Goal: Find specific page/section: Find specific page/section

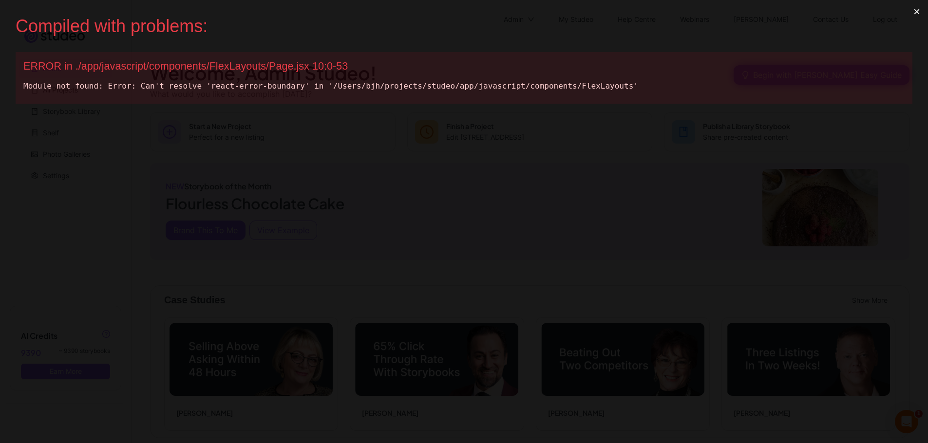
click at [923, 10] on button "×" at bounding box center [917, 11] width 22 height 23
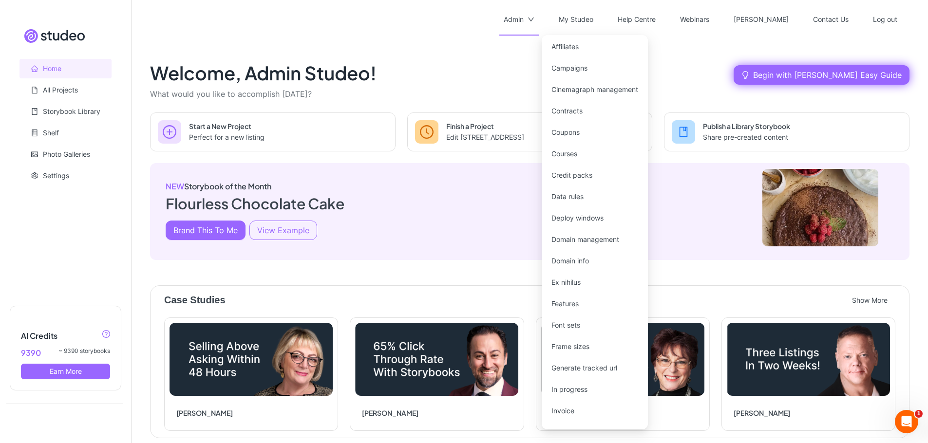
click at [524, 9] on div "Admin" at bounding box center [514, 19] width 20 height 31
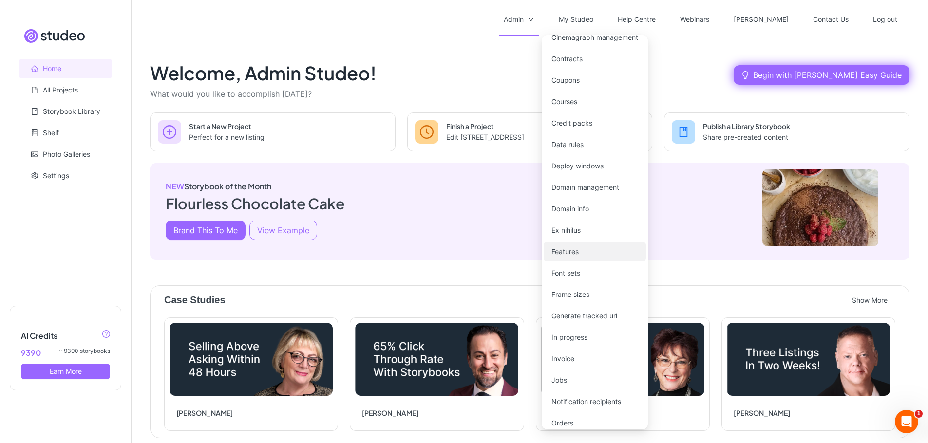
scroll to position [53, 0]
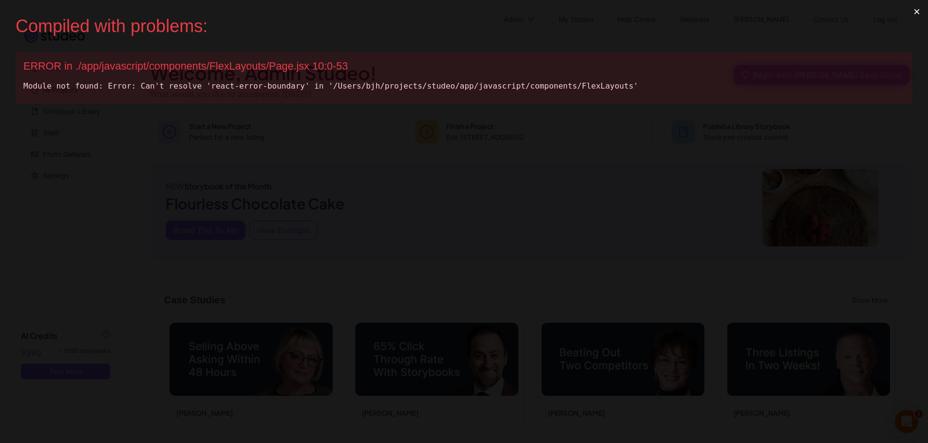
click at [925, 9] on button "×" at bounding box center [917, 11] width 22 height 23
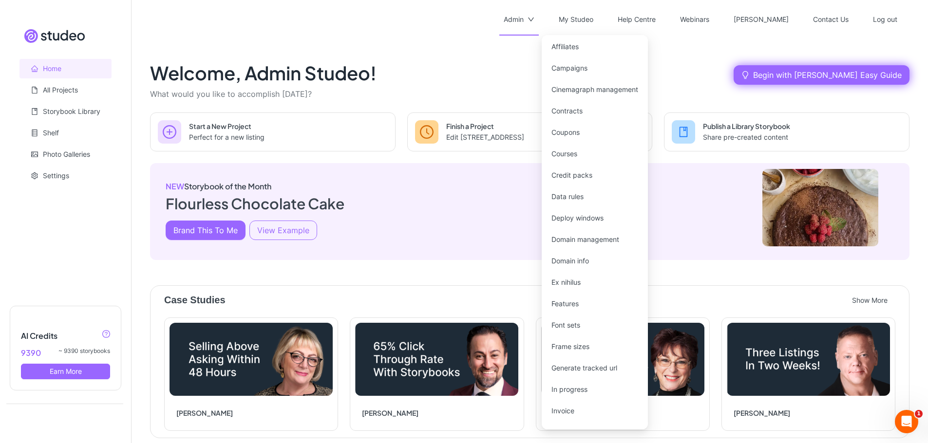
click at [524, 14] on div "Admin" at bounding box center [514, 19] width 20 height 31
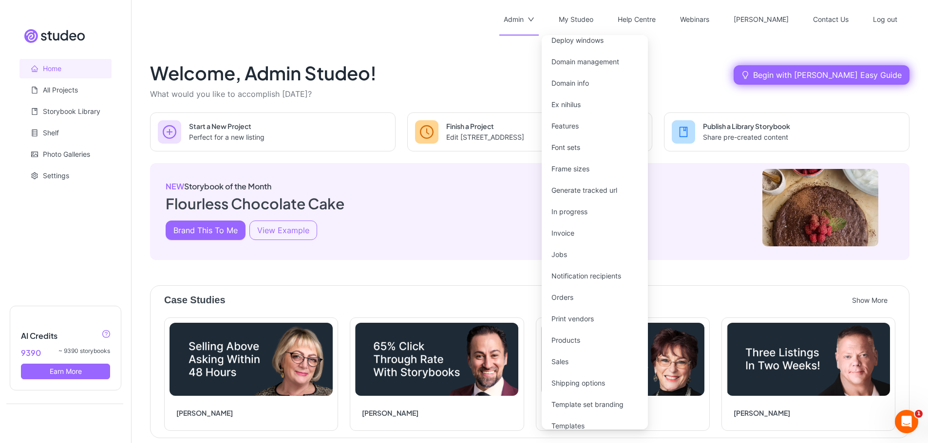
scroll to position [222, 0]
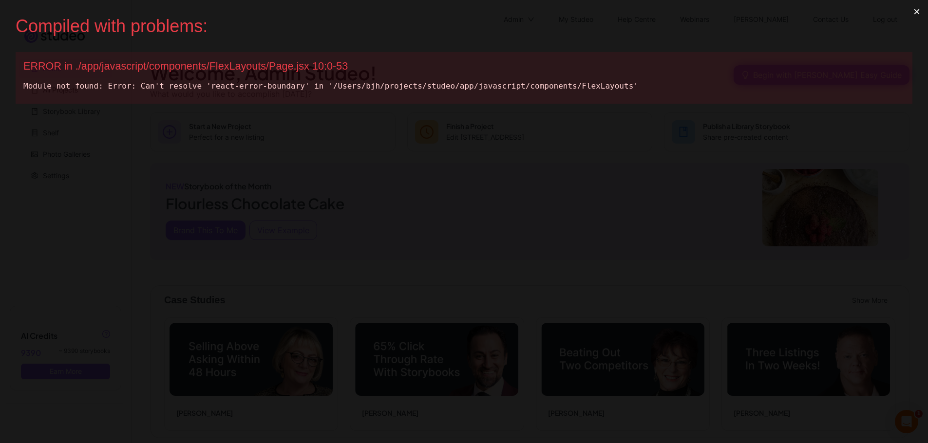
click at [923, 13] on button "×" at bounding box center [917, 11] width 22 height 23
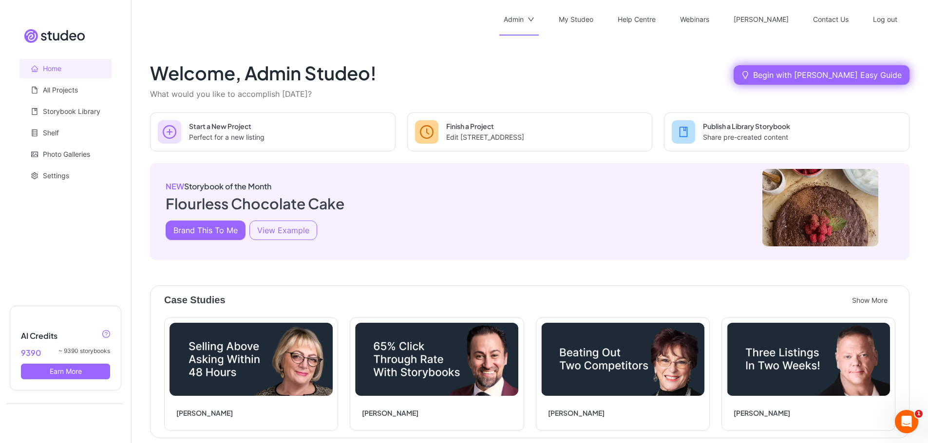
click at [524, 18] on div "Admin" at bounding box center [514, 19] width 20 height 31
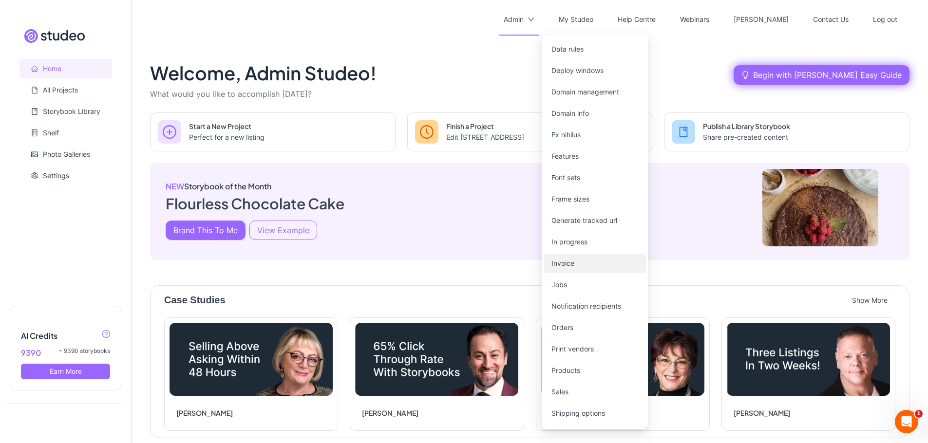
scroll to position [170, 0]
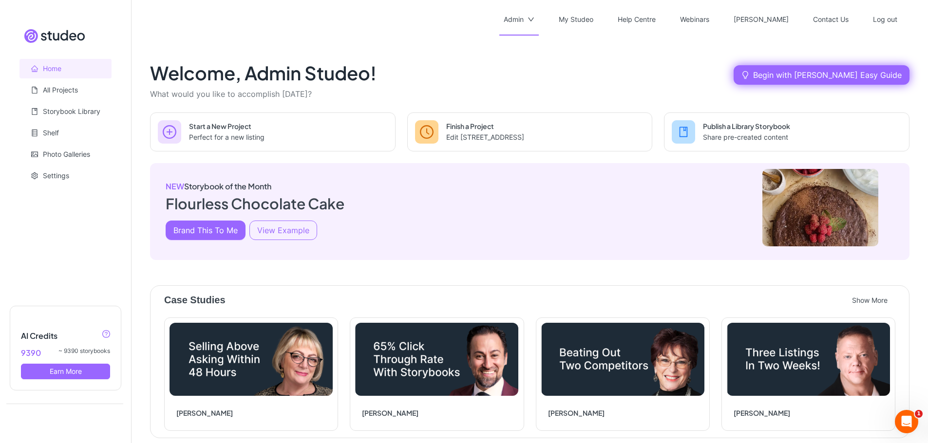
click at [524, 18] on div "Admin" at bounding box center [514, 19] width 20 height 31
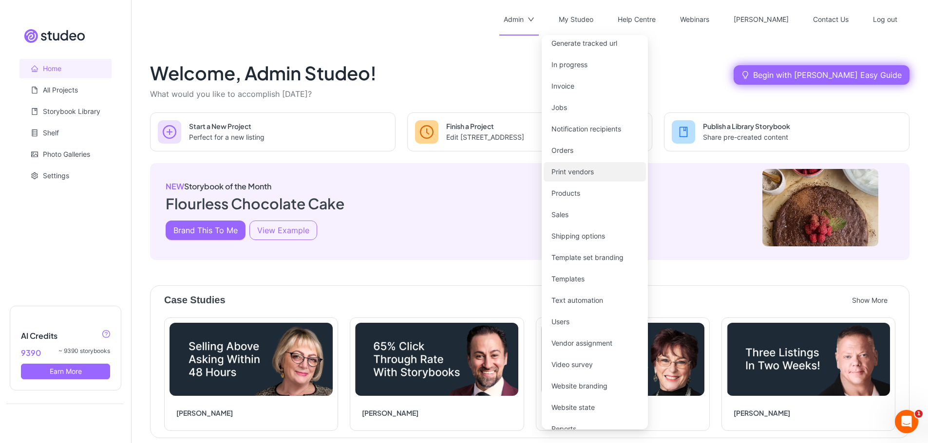
scroll to position [320, 0]
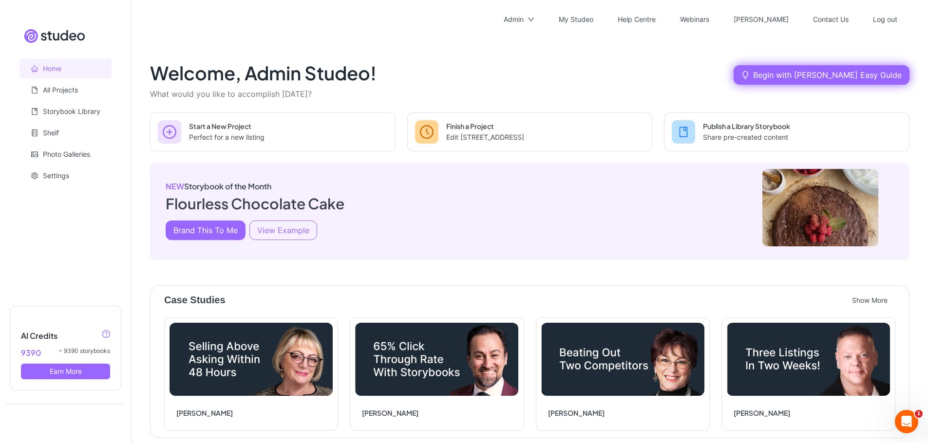
click at [506, 258] on div "Welcome, Admin Studeo! What would you like to accomplish today? Begin with Aver…" at bounding box center [530, 416] width 760 height 733
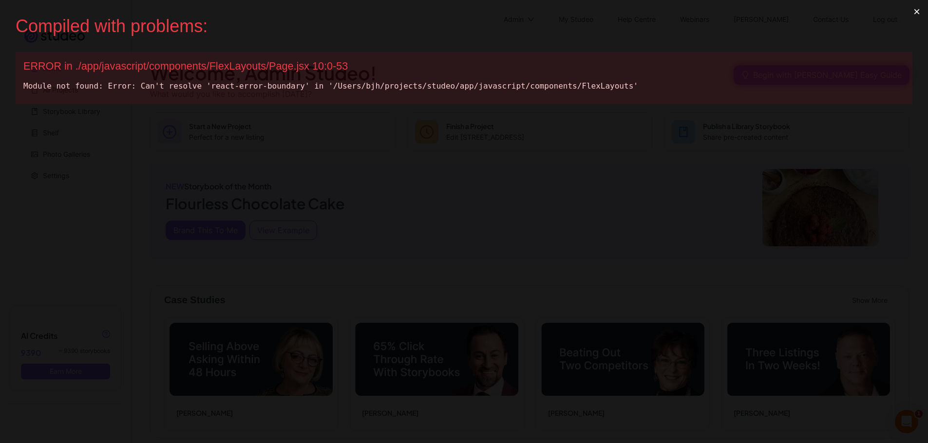
click at [923, 10] on button "×" at bounding box center [917, 11] width 22 height 23
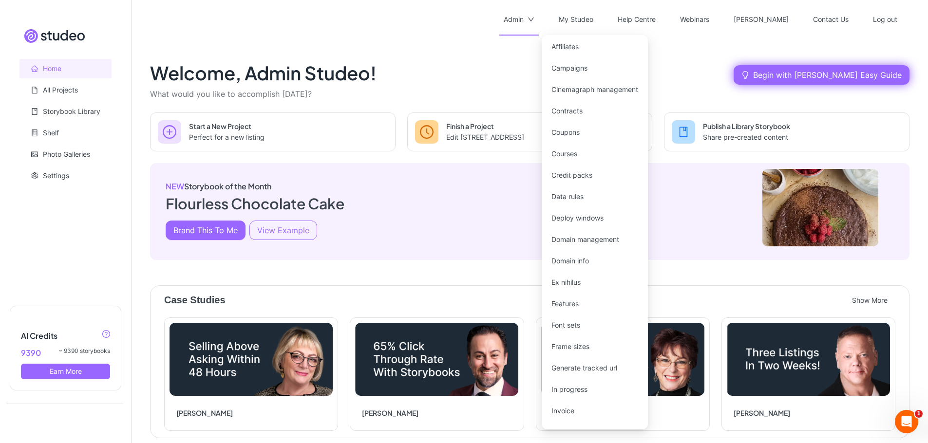
click at [524, 10] on div "Admin" at bounding box center [514, 19] width 20 height 31
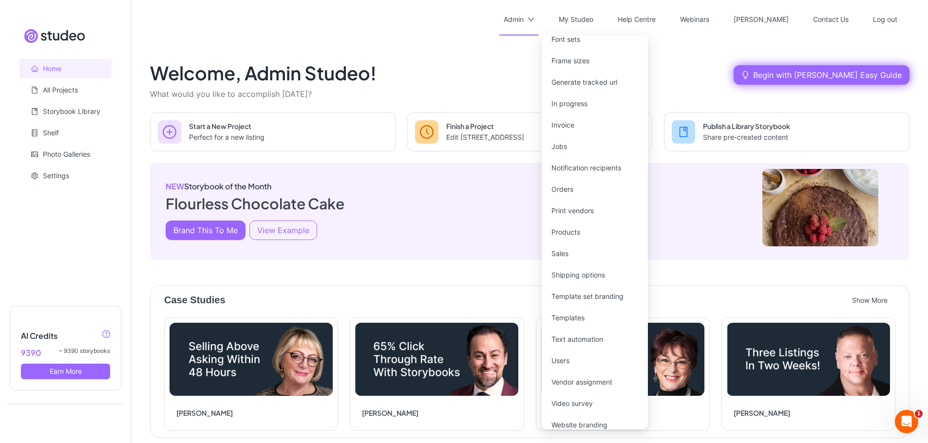
scroll to position [313, 0]
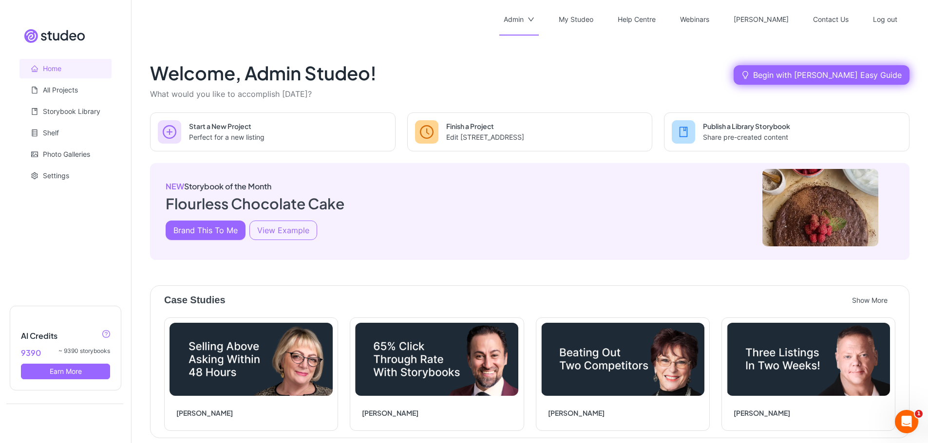
click at [613, 66] on div "Welcome, Admin Studeo! What would you like to accomplish today? Begin with Aver…" at bounding box center [530, 75] width 760 height 51
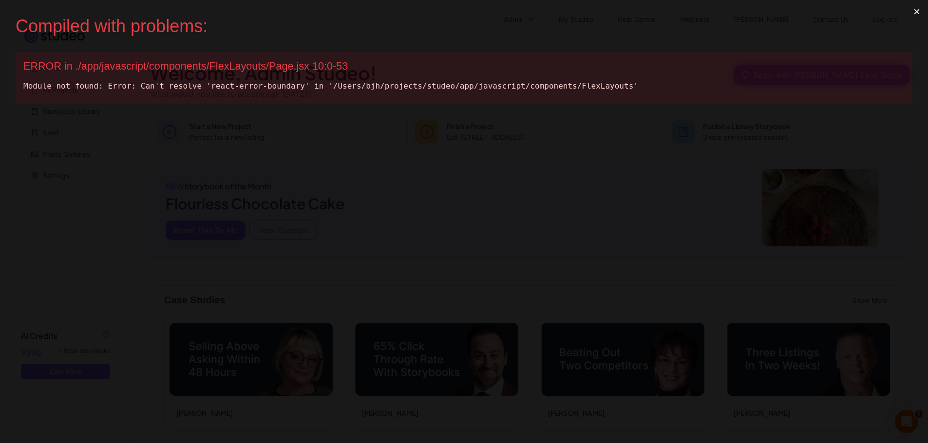
click at [924, 11] on button "×" at bounding box center [917, 11] width 22 height 23
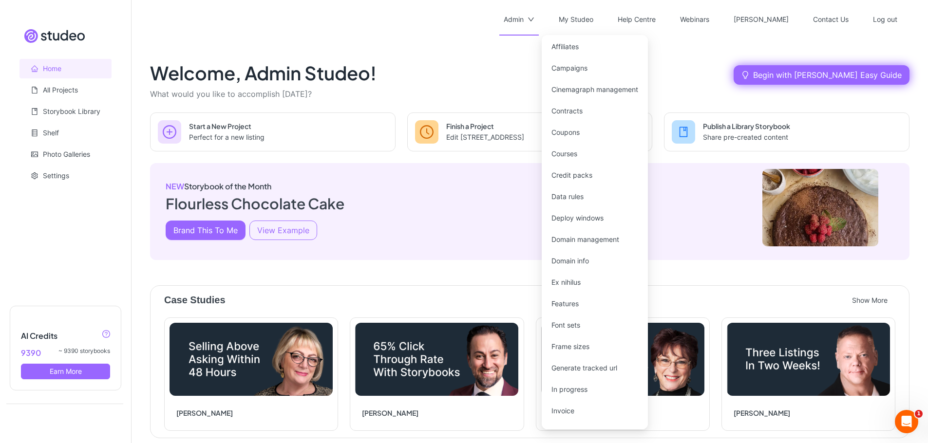
click at [524, 17] on div "Admin" at bounding box center [514, 19] width 20 height 31
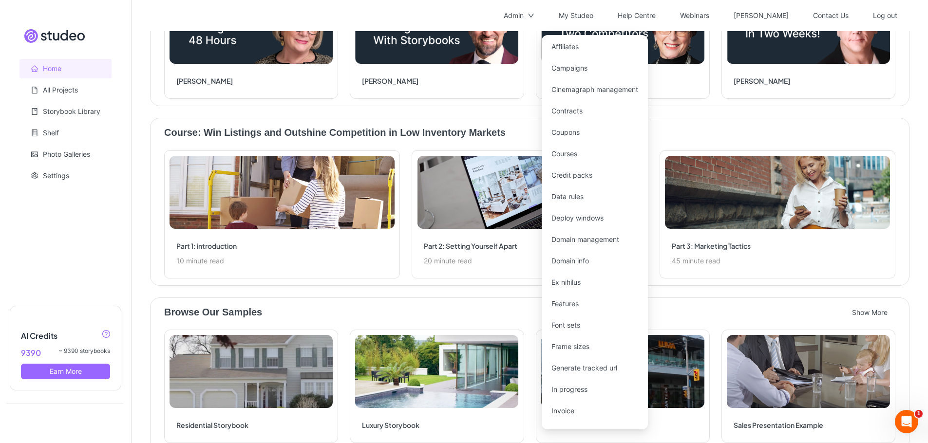
click at [495, 298] on div "Browse Our Samples Show More Residential Storybook Residential Storybook Luxury…" at bounding box center [530, 375] width 760 height 154
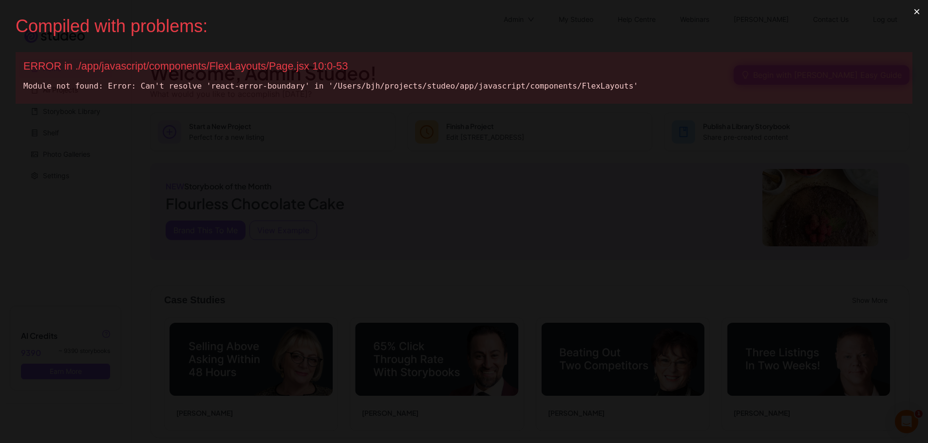
click at [924, 9] on button "×" at bounding box center [917, 11] width 22 height 23
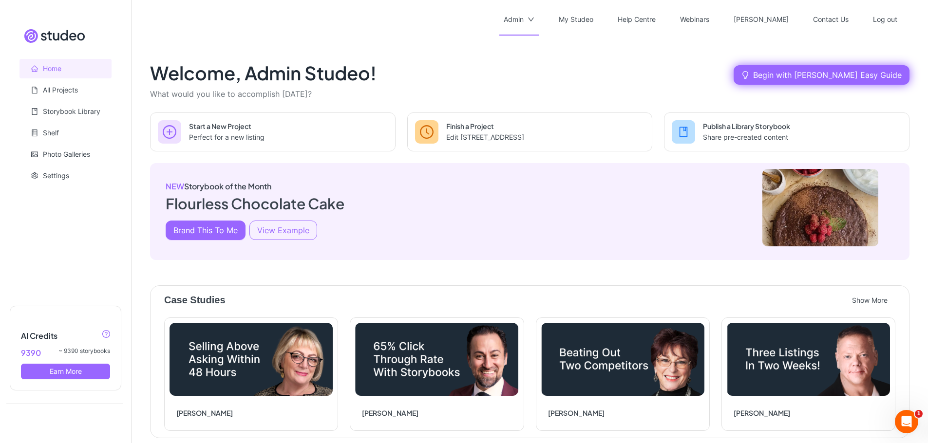
click at [524, 19] on div "Admin" at bounding box center [514, 19] width 20 height 31
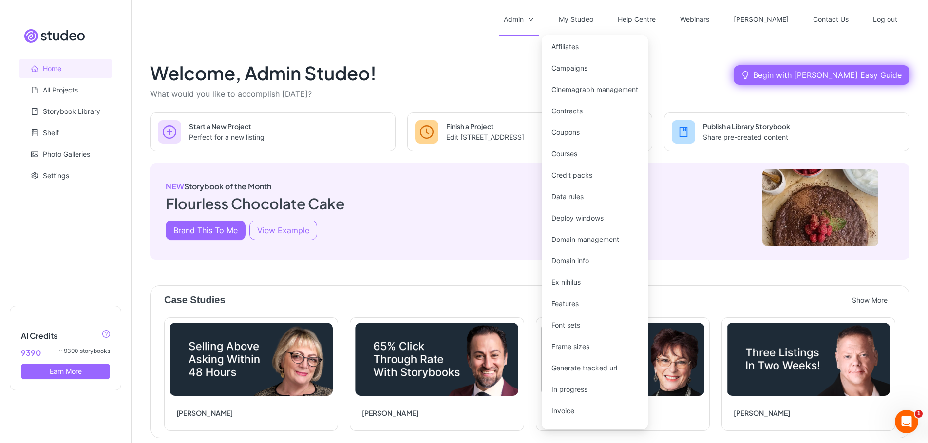
click at [524, 11] on div "Admin" at bounding box center [514, 19] width 20 height 31
click at [524, 17] on div "Admin" at bounding box center [514, 19] width 20 height 31
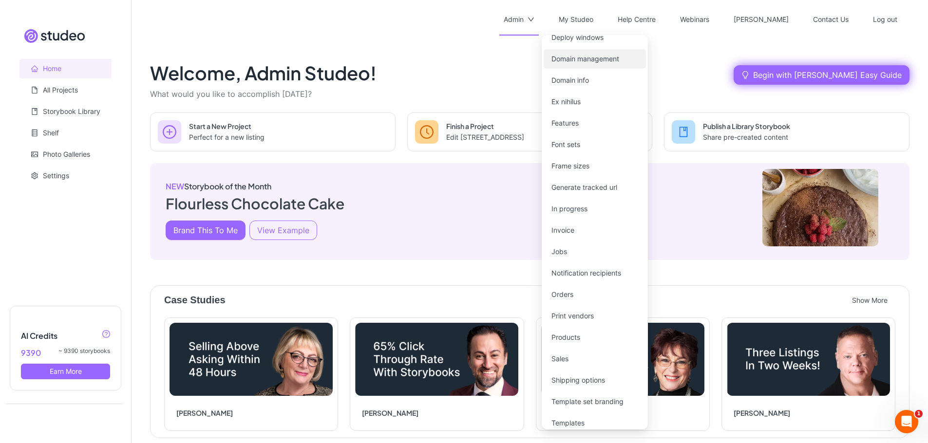
scroll to position [368, 0]
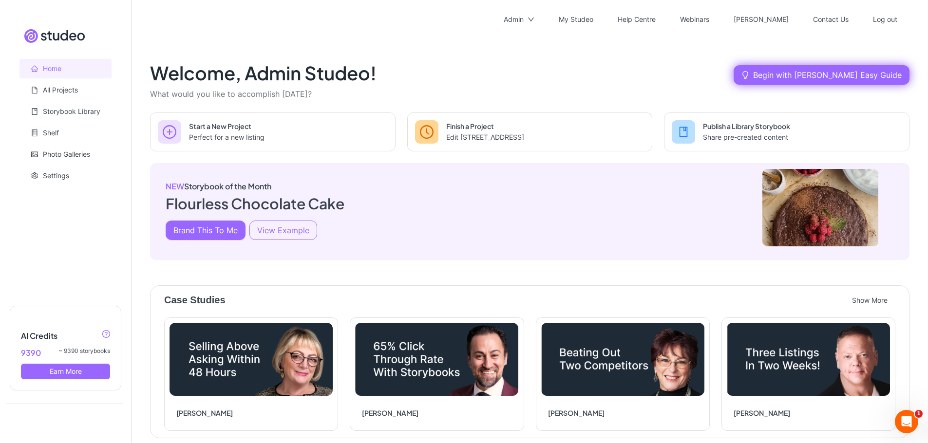
click at [510, 259] on div "Welcome, Admin Studeo! What would you like to accomplish [DATE]? Begin with [PE…" at bounding box center [530, 416] width 760 height 733
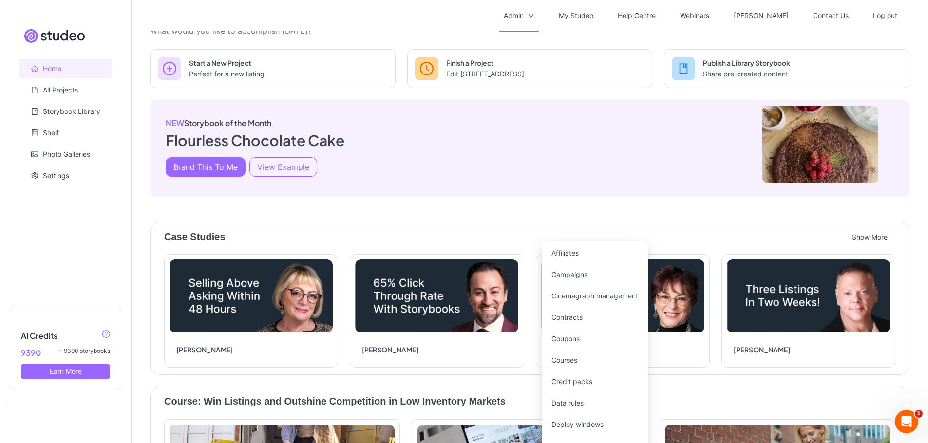
scroll to position [0, 0]
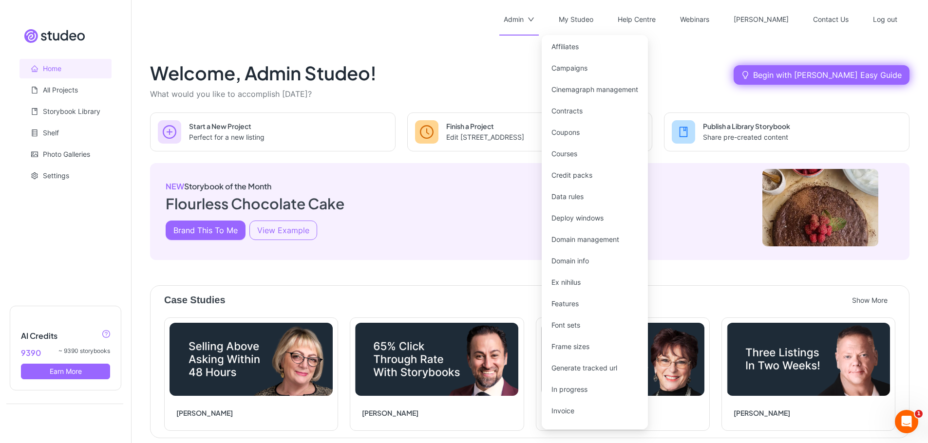
click at [535, 16] on div "Admin" at bounding box center [519, 19] width 31 height 31
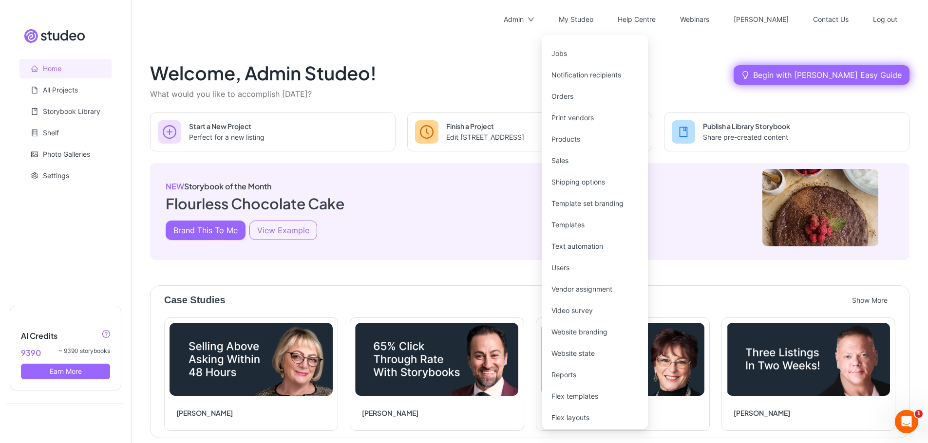
click at [446, 31] on ul "Admin My Studeo Help Centre Webinars Avery Contact Us Log out" at bounding box center [529, 19] width 789 height 31
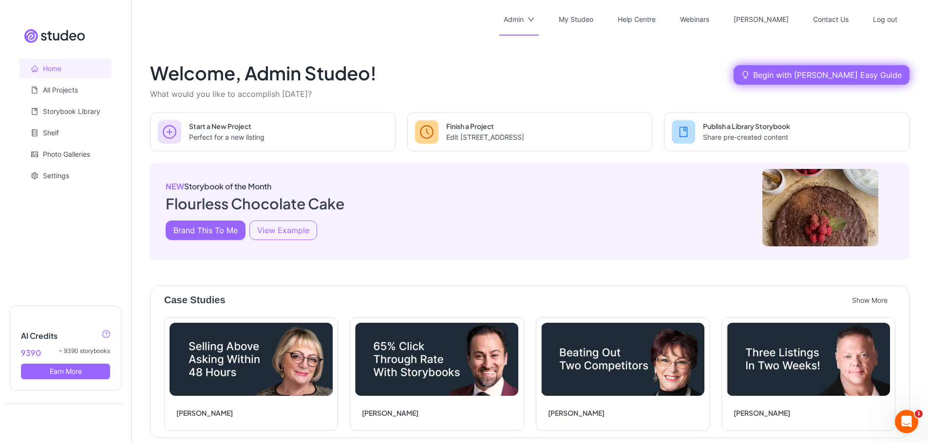
click at [535, 14] on div "Admin" at bounding box center [519, 19] width 31 height 31
click at [512, 259] on div "Welcome, Admin Studeo! What would you like to accomplish today? Begin with Aver…" at bounding box center [530, 416] width 760 height 733
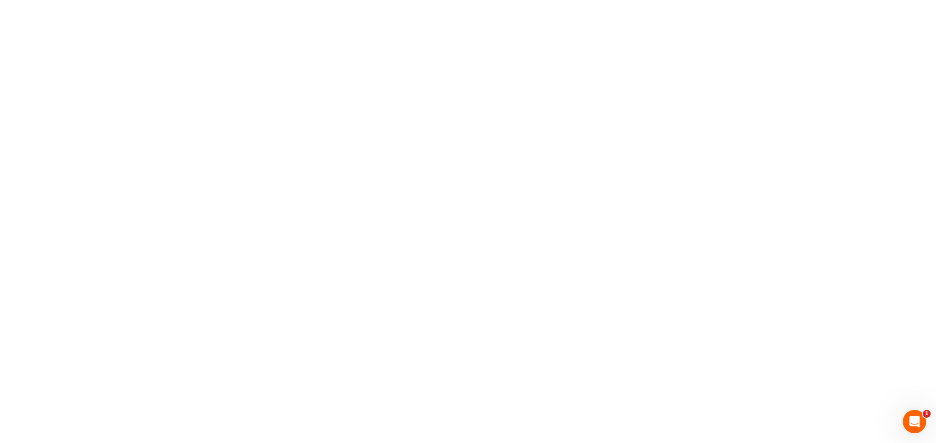
click at [517, 4] on div at bounding box center [468, 4] width 928 height 0
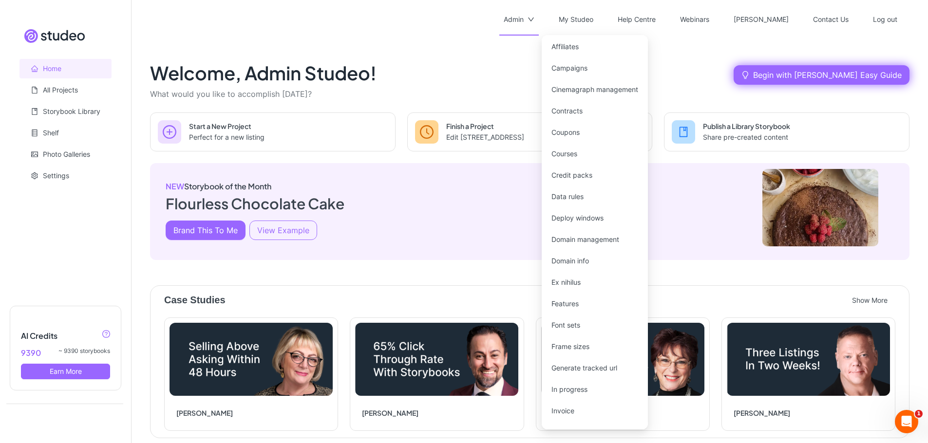
click at [524, 18] on div "Admin" at bounding box center [514, 19] width 20 height 31
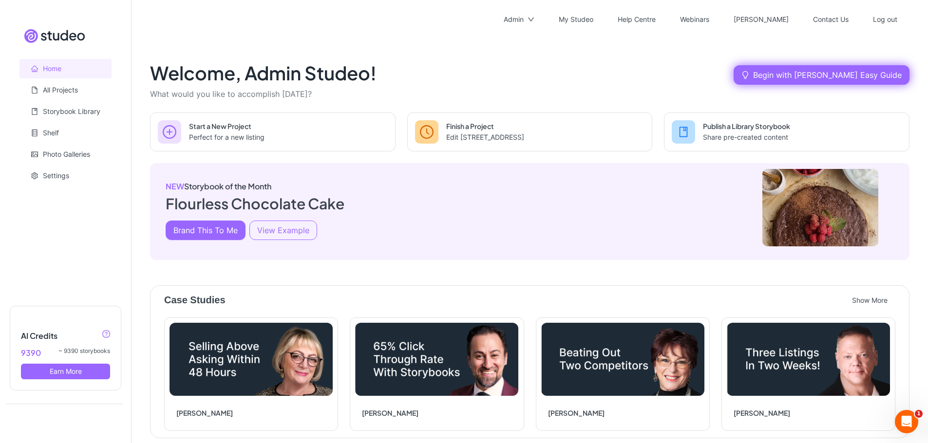
click at [490, 263] on div "Welcome, Admin Studeo! What would you like to accomplish today? Begin with Aver…" at bounding box center [530, 416] width 760 height 733
copy span "What would you like to accomplish today?"
drag, startPoint x: 147, startPoint y: 77, endPoint x: 306, endPoint y: 76, distance: 159.4
click at [306, 76] on div "Welcome, Admin Studeo! What would you like to accomplish today?" at bounding box center [263, 75] width 227 height 51
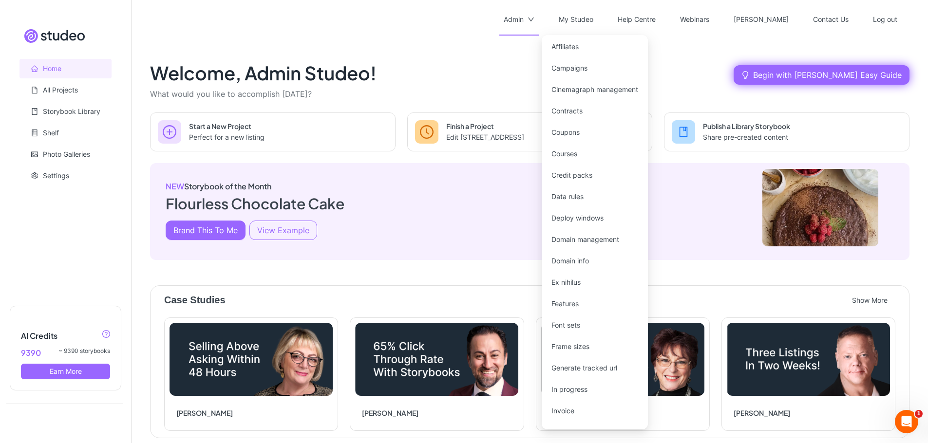
click at [524, 12] on div "Admin" at bounding box center [514, 19] width 20 height 31
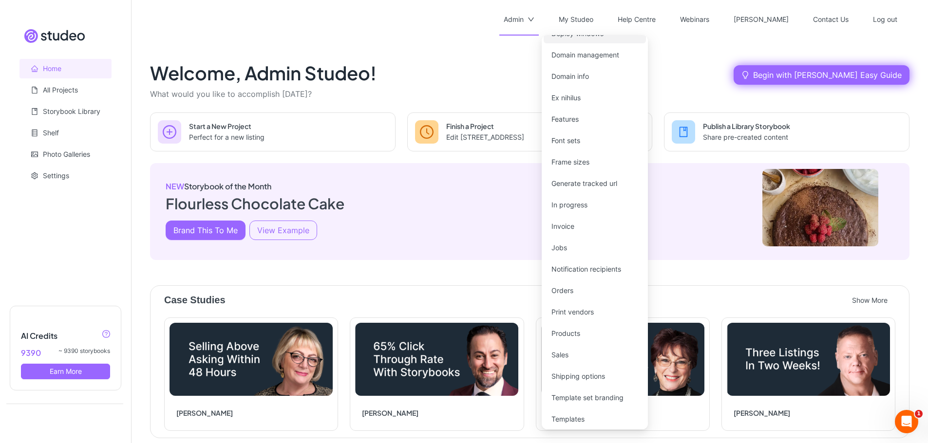
scroll to position [192, 0]
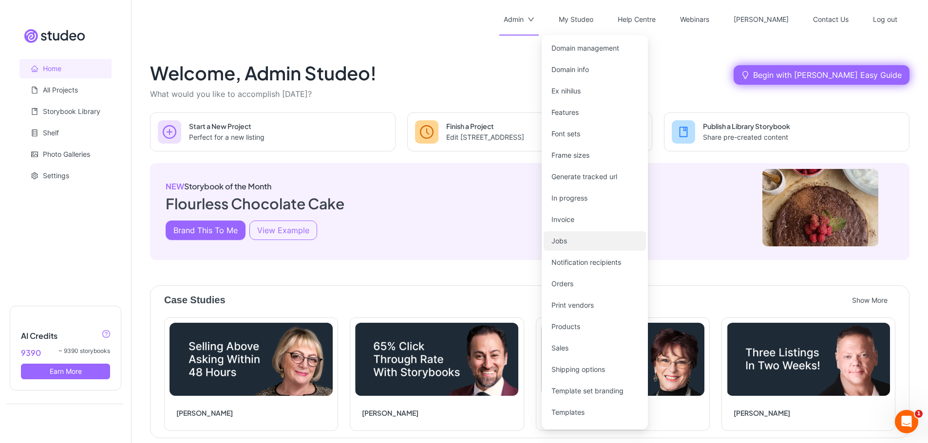
click at [566, 242] on link "Jobs" at bounding box center [560, 241] width 16 height 8
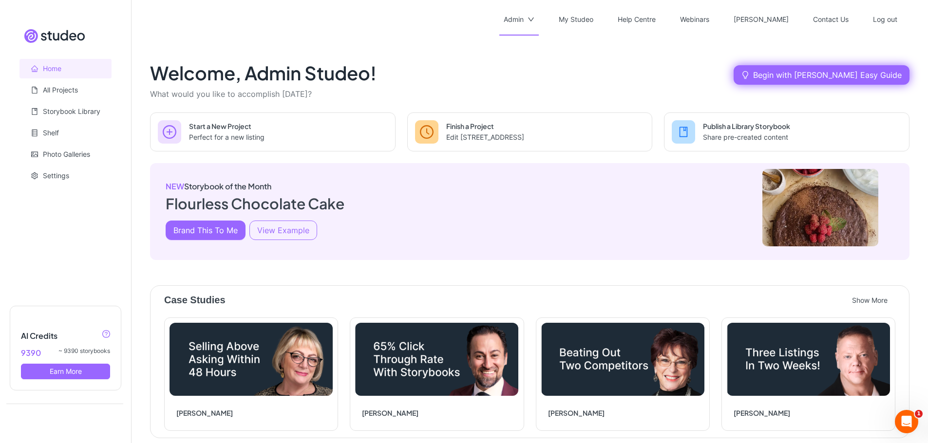
click at [535, 16] on icon "down" at bounding box center [531, 19] width 7 height 7
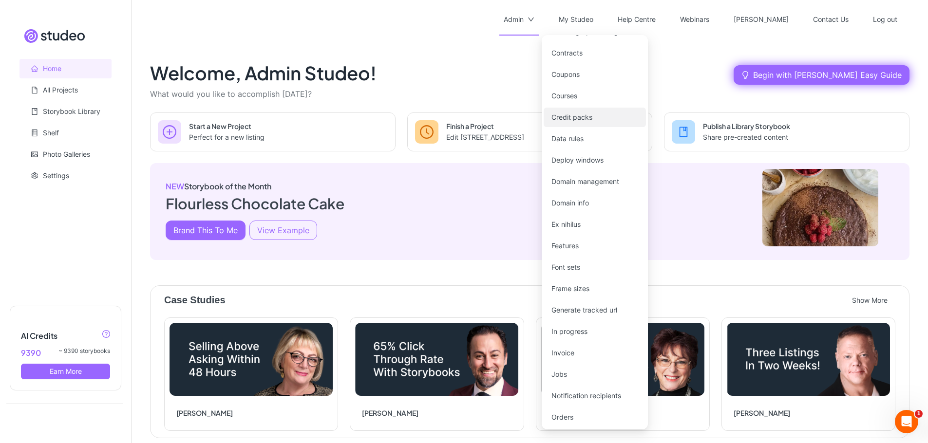
scroll to position [192, 0]
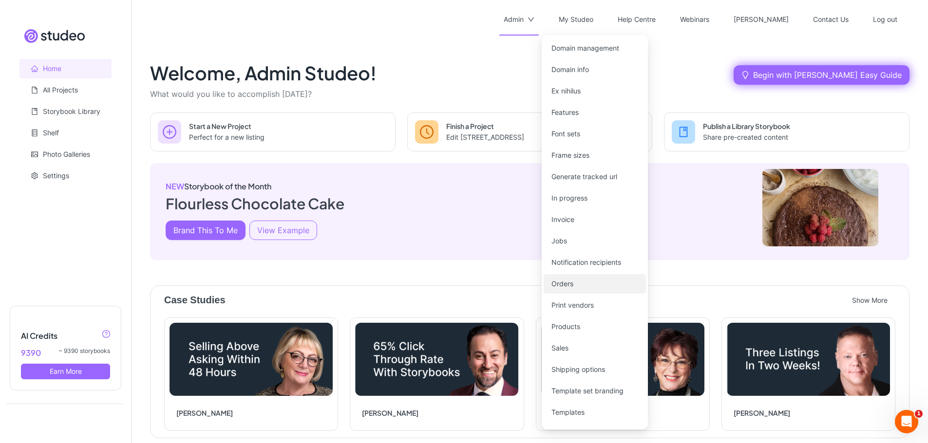
click at [573, 286] on link "Orders" at bounding box center [563, 284] width 22 height 8
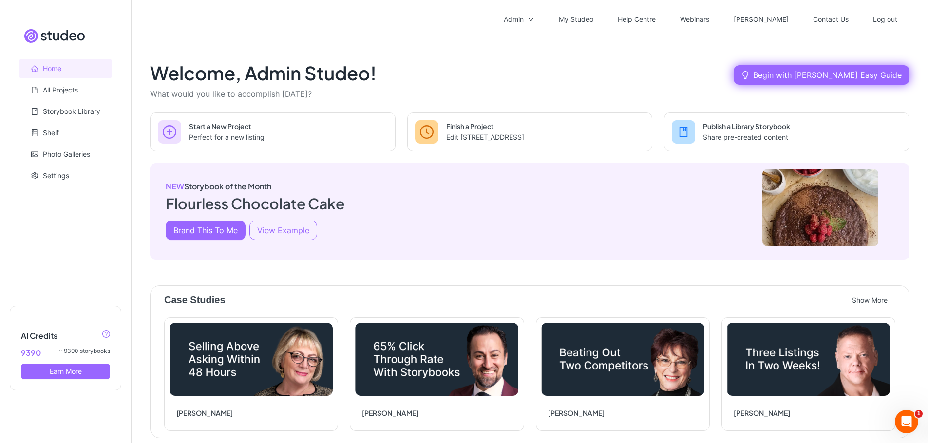
click at [596, 50] on div "Welcome, Admin Studeo! What would you like to accomplish today? Begin with Aver…" at bounding box center [530, 75] width 760 height 51
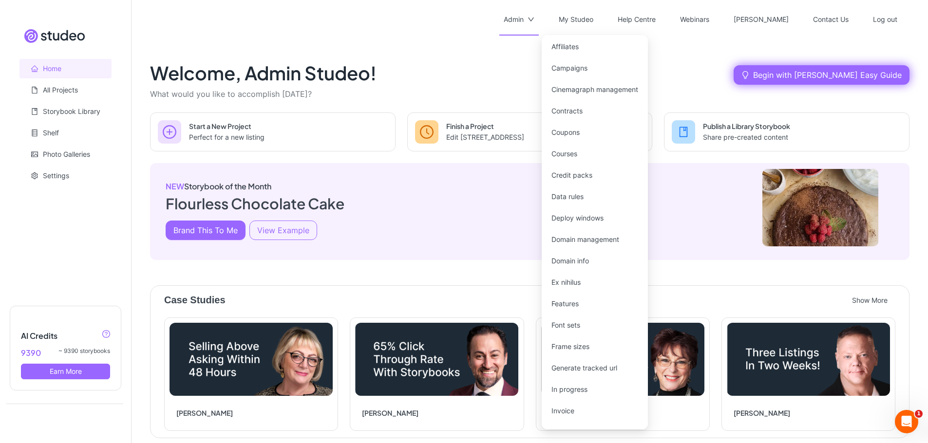
click at [524, 19] on div "Admin" at bounding box center [514, 19] width 20 height 31
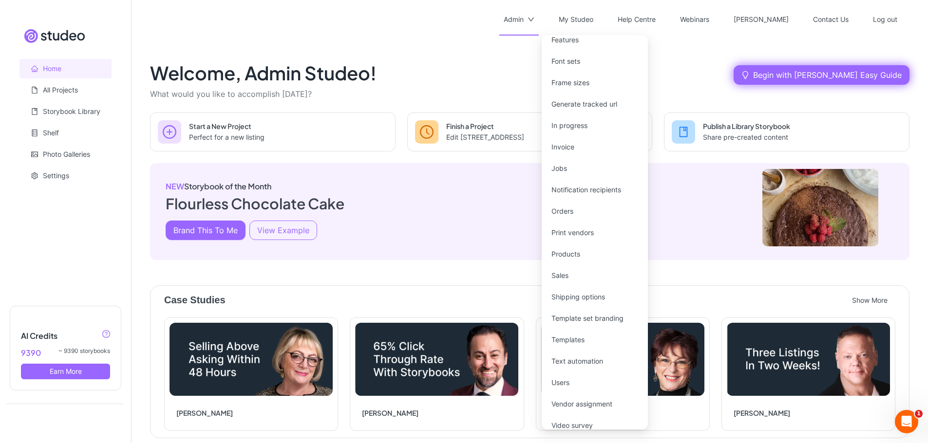
scroll to position [267, 0]
click at [574, 210] on link "Orders" at bounding box center [563, 209] width 22 height 8
